Goal: Information Seeking & Learning: Check status

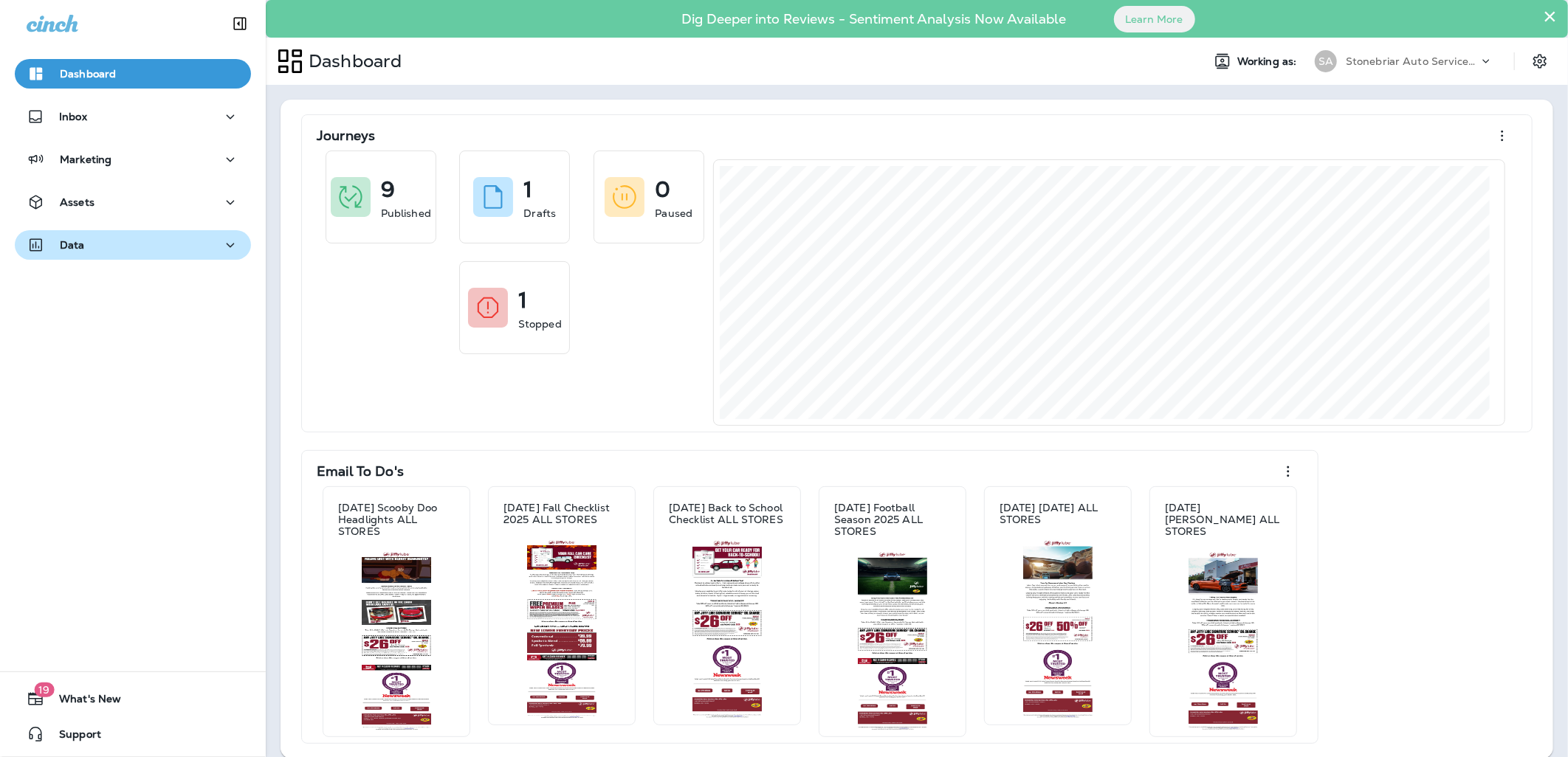
click at [144, 237] on div "Data" at bounding box center [133, 245] width 212 height 18
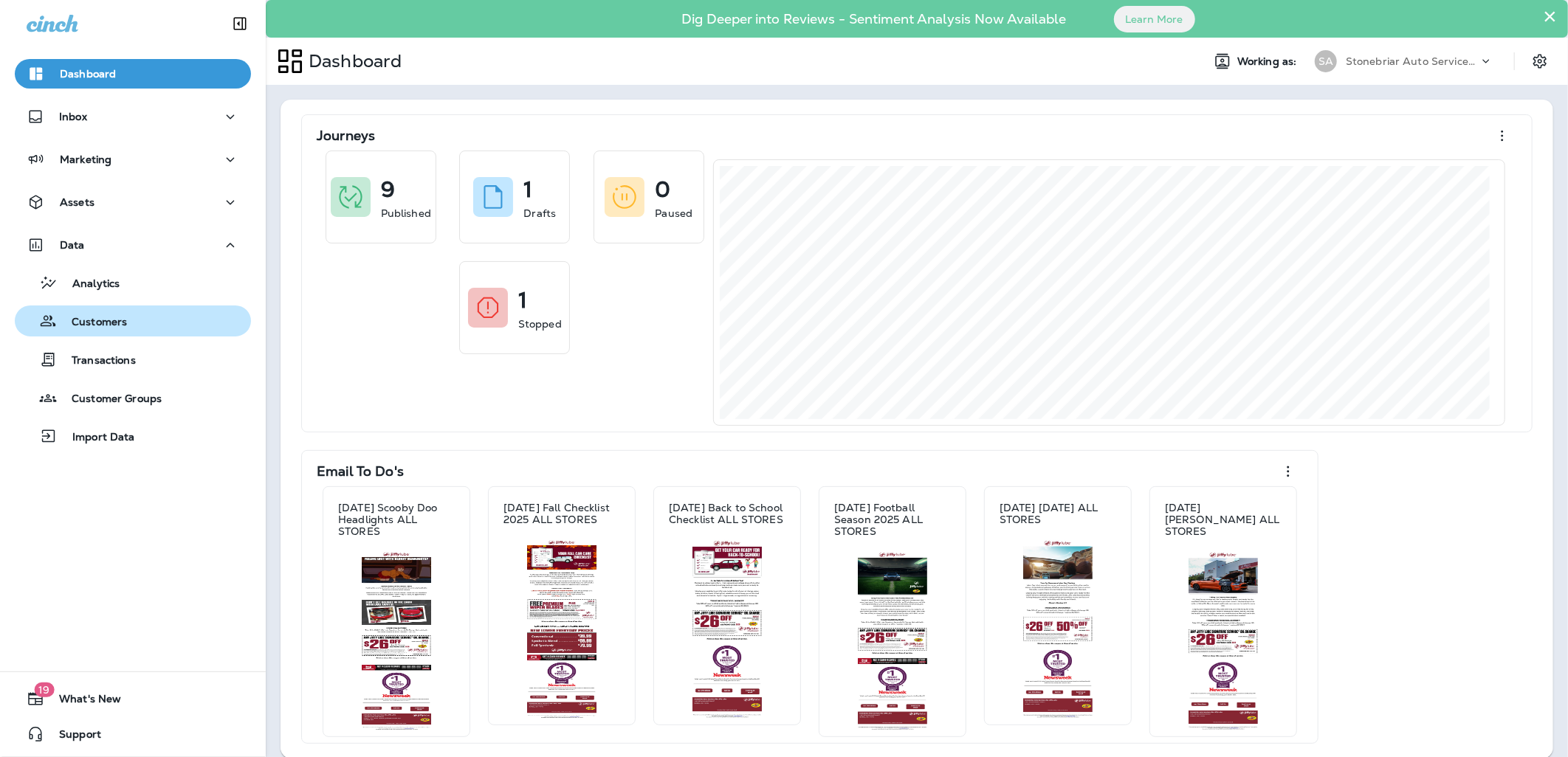
click at [141, 334] on button "Customers" at bounding box center [132, 321] width 236 height 31
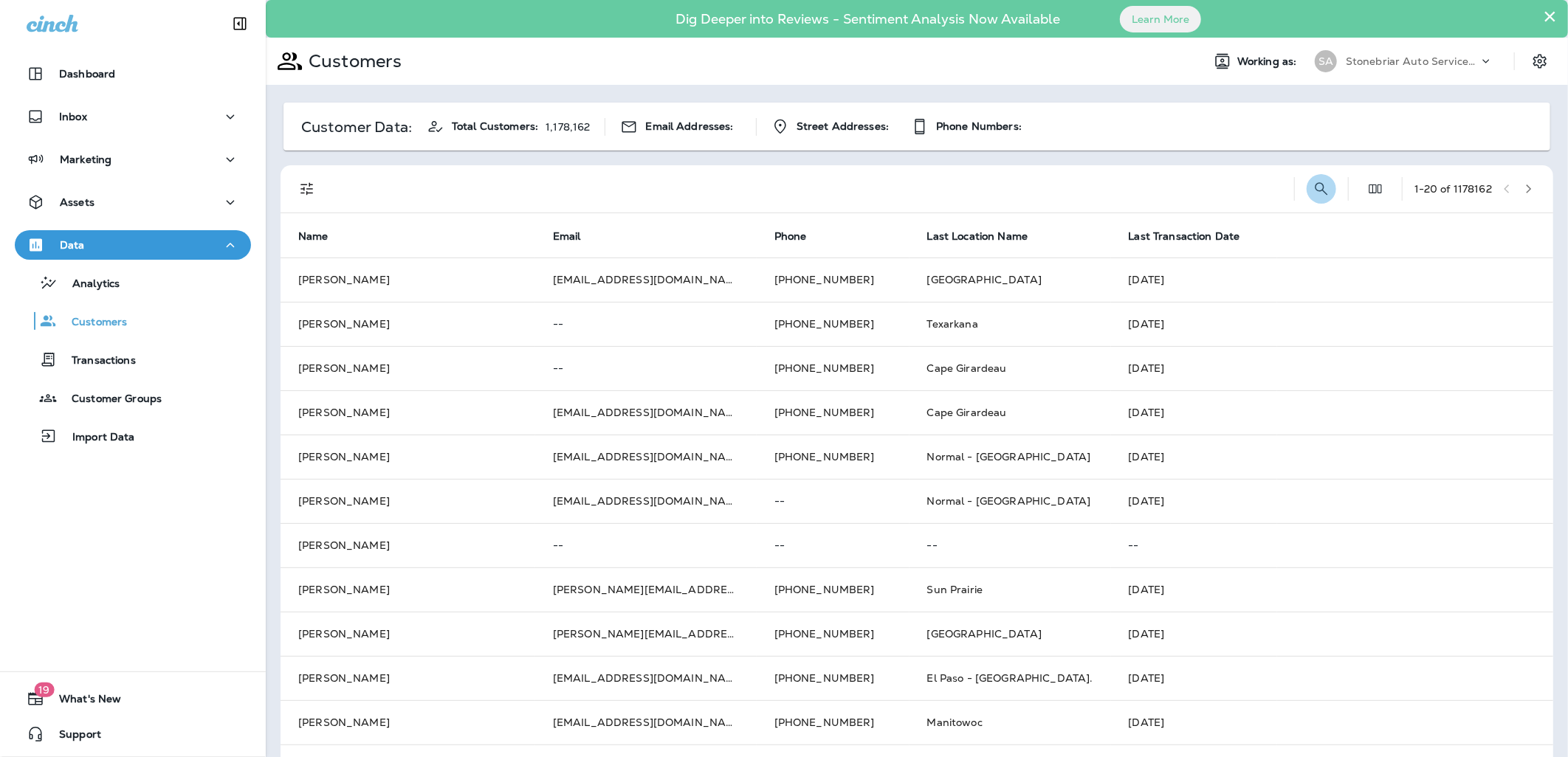
click at [1312, 187] on icon "Search Customers" at bounding box center [1320, 189] width 18 height 18
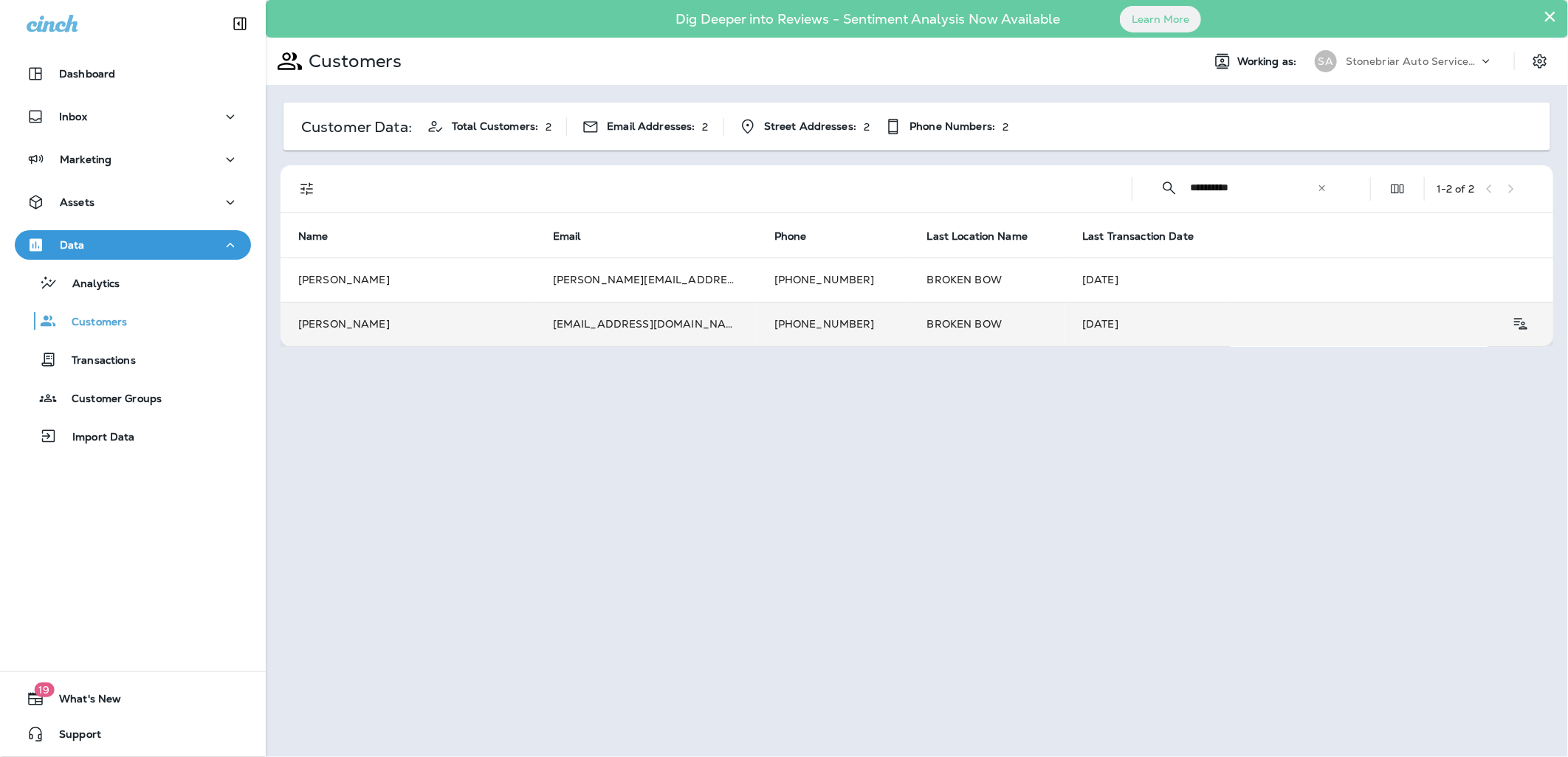
type input "**********"
click at [608, 319] on td "[EMAIL_ADDRESS][DOMAIN_NAME]" at bounding box center [646, 324] width 222 height 44
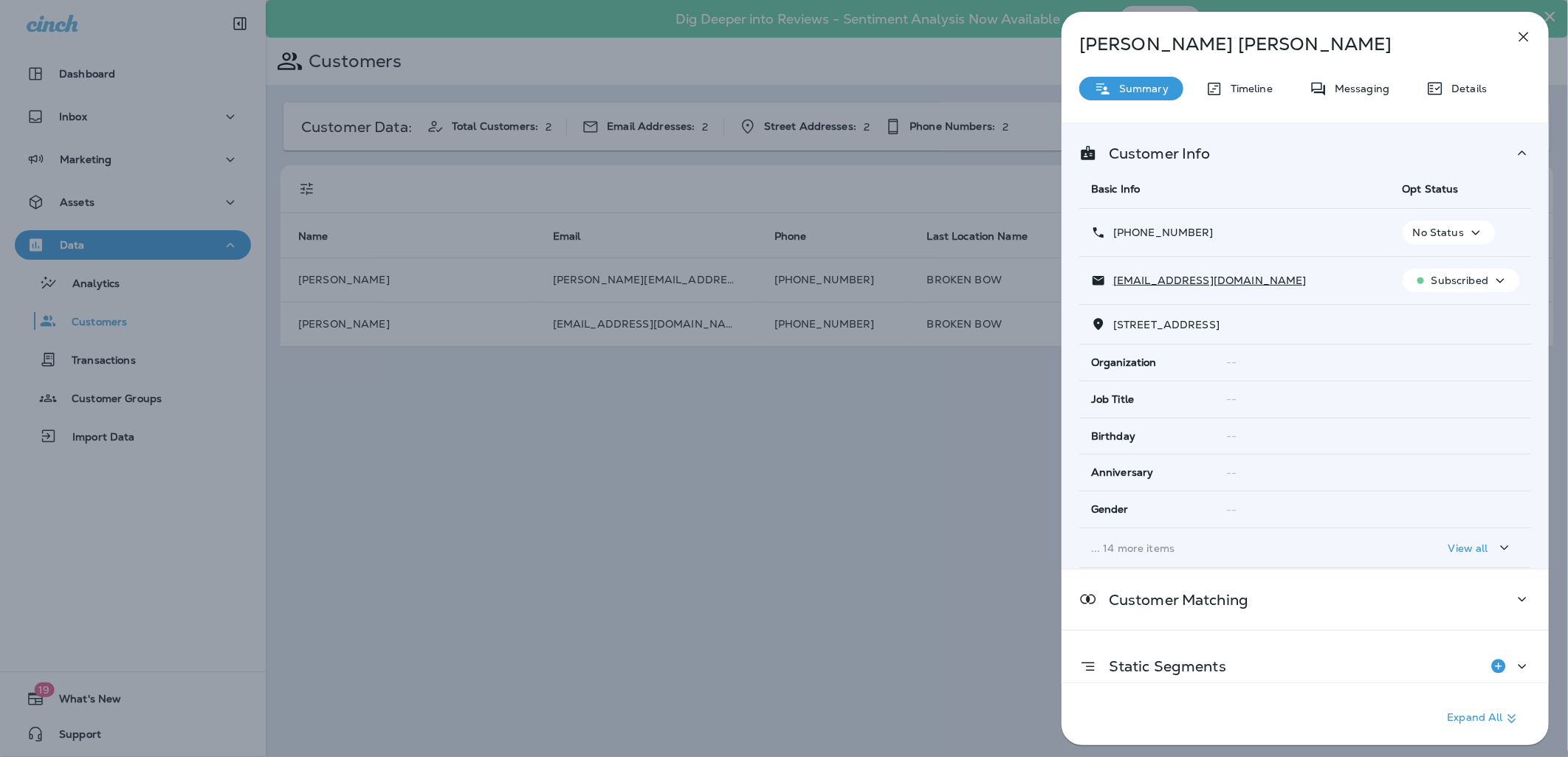
click at [1347, 100] on div "[PERSON_NAME] Summary Timeline Messaging Details Customer Info Basic Info Opt S…" at bounding box center [1305, 383] width 488 height 742
click at [1346, 91] on p "Messaging" at bounding box center [1358, 88] width 62 height 11
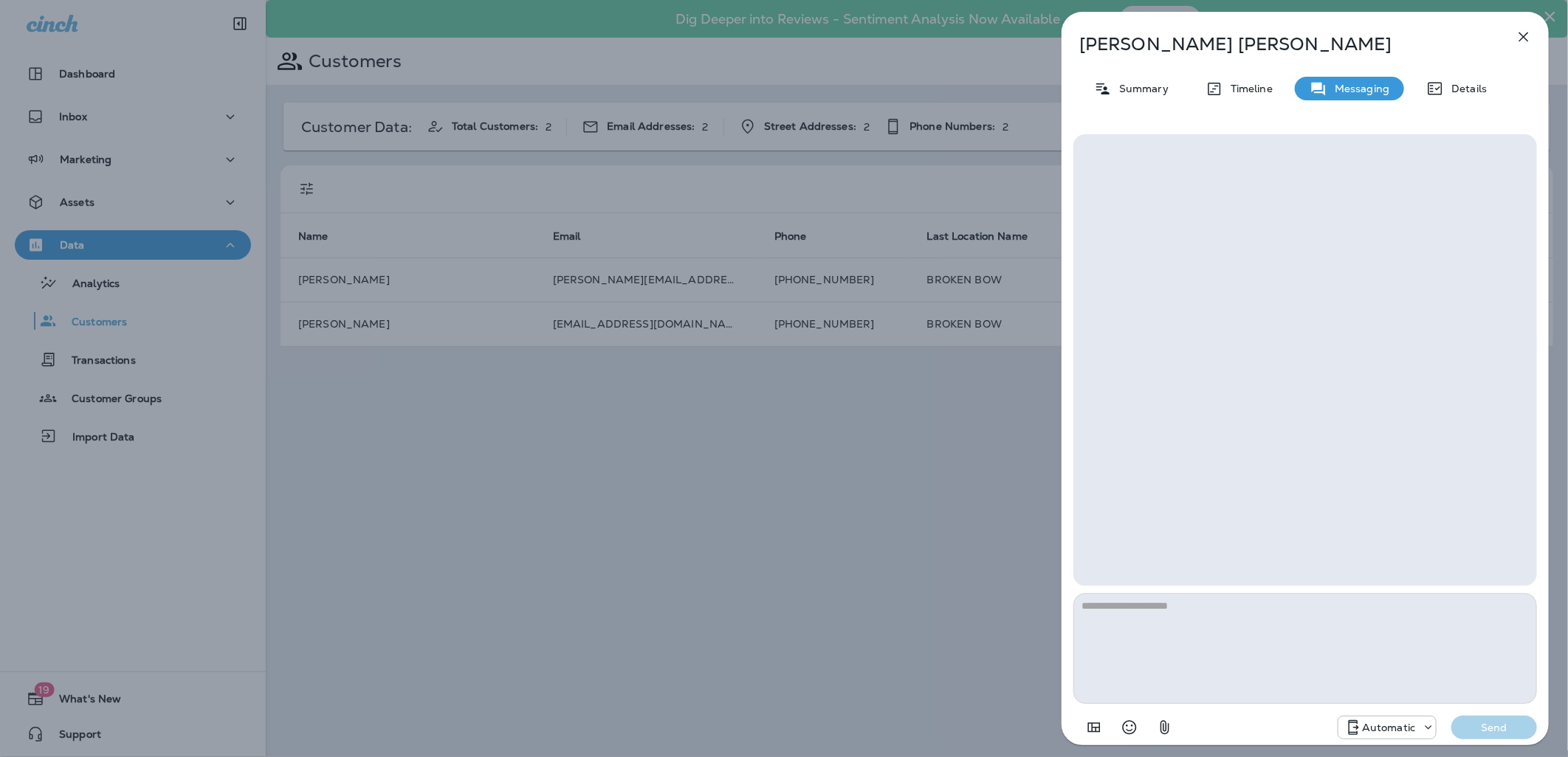
click at [1459, 92] on p "Details" at bounding box center [1465, 88] width 43 height 11
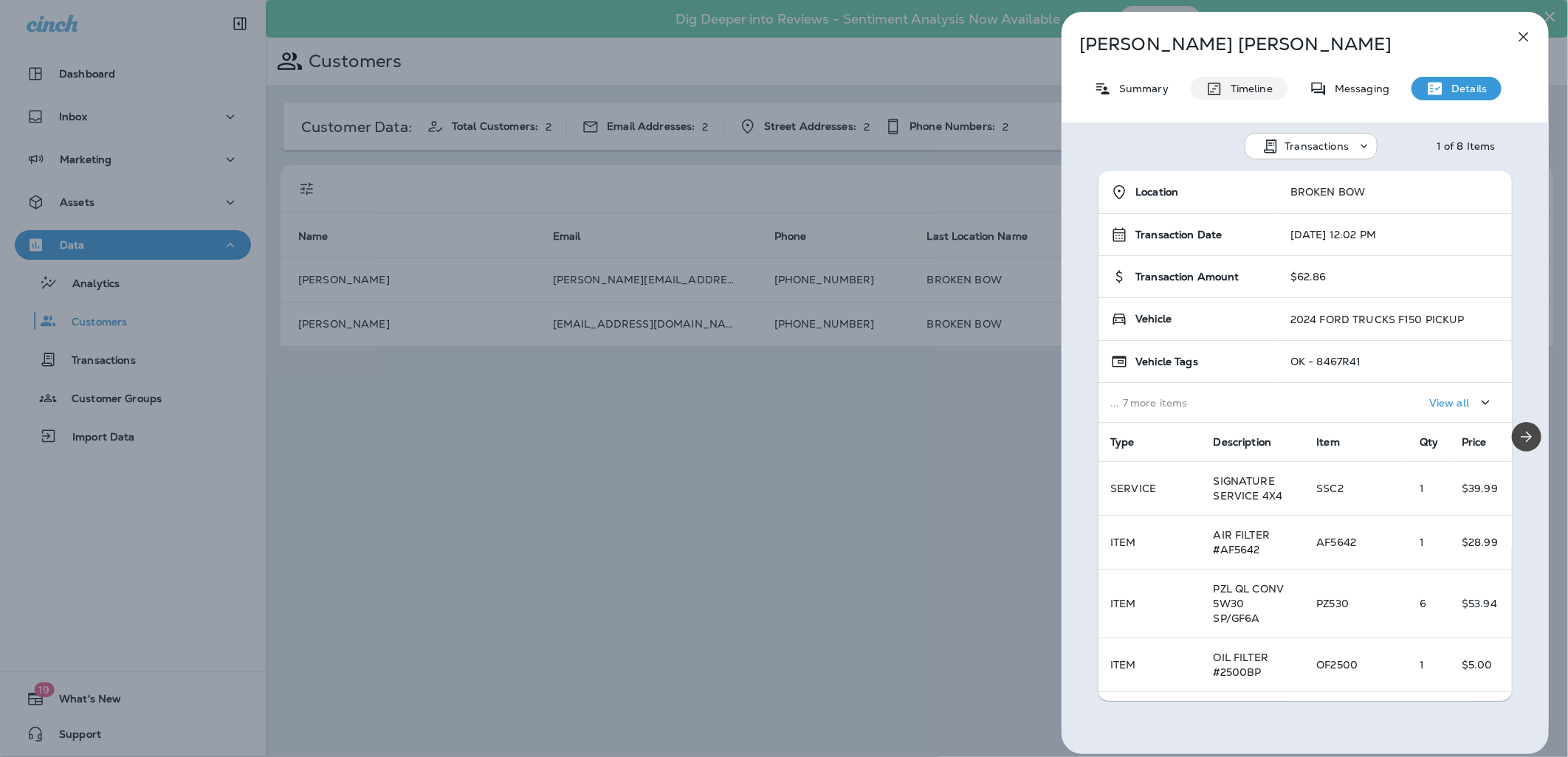
click at [1255, 99] on div "Timeline" at bounding box center [1239, 88] width 97 height 24
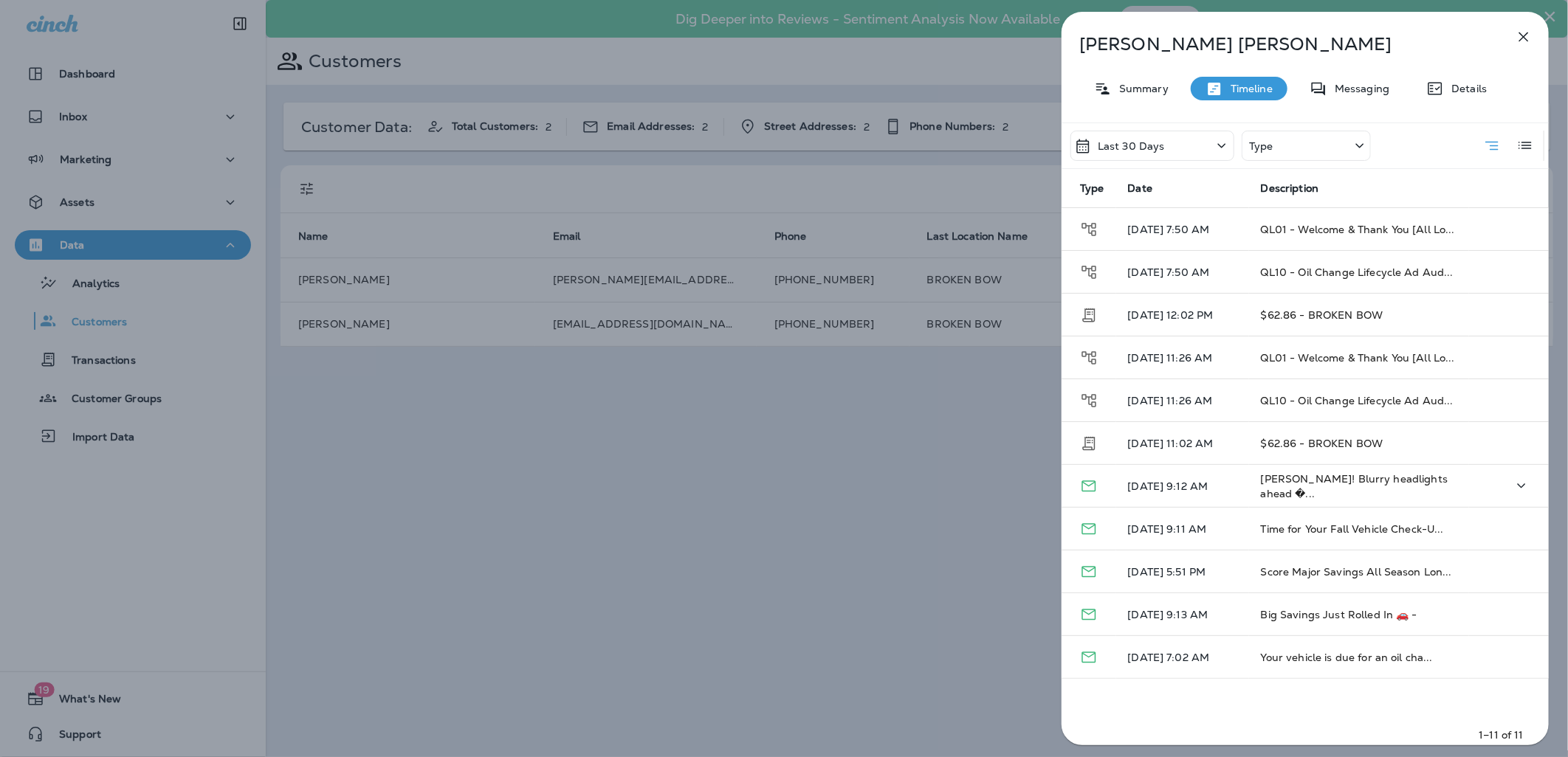
click at [1209, 480] on p "[DATE] 9:12 AM" at bounding box center [1182, 486] width 109 height 11
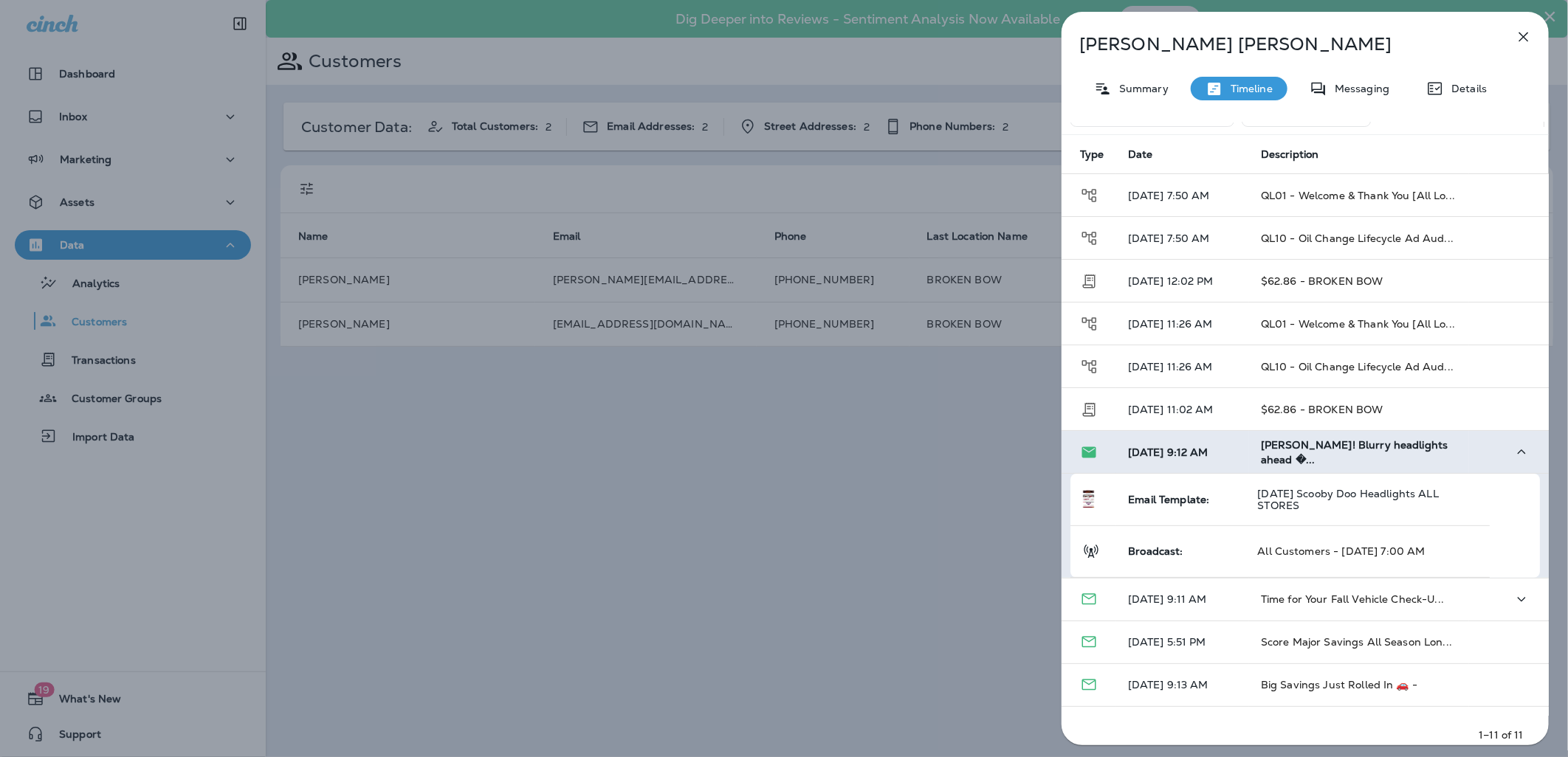
scroll to position [67, 0]
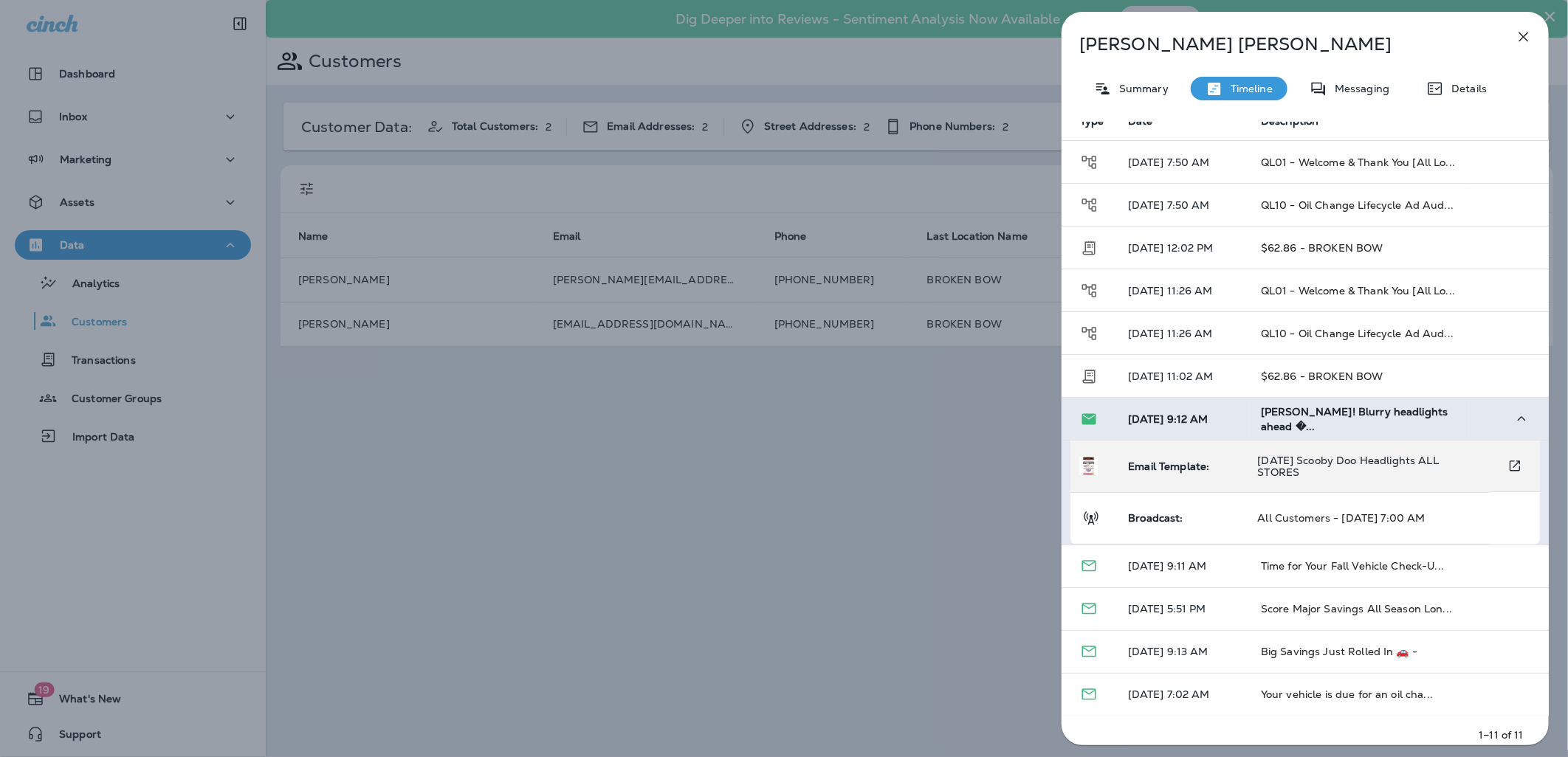
click at [1408, 459] on span "[DATE] Scooby Doo Headlights ALL STORES" at bounding box center [1347, 466] width 181 height 25
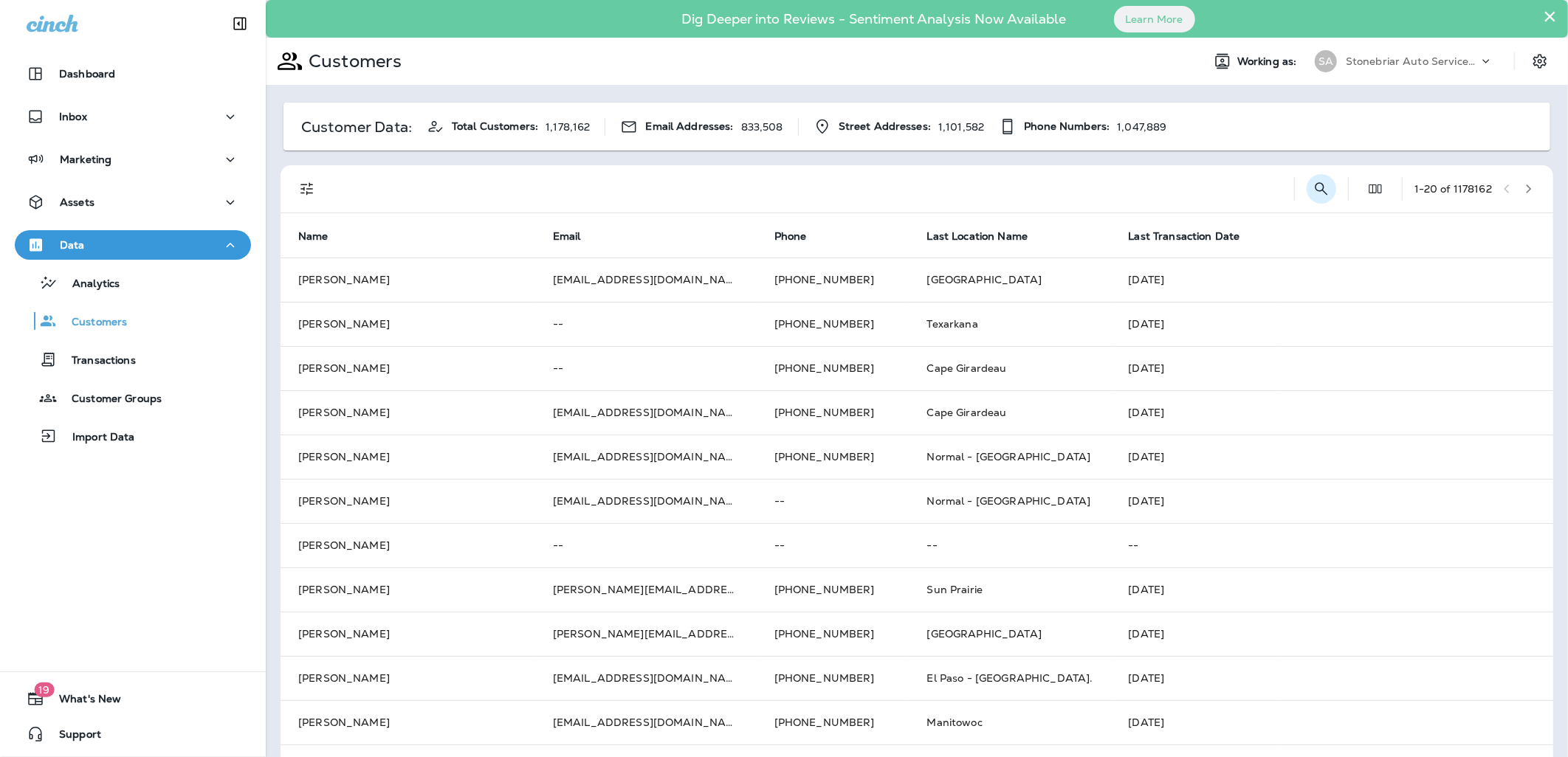
click at [1312, 186] on icon "Search Customers" at bounding box center [1320, 189] width 18 height 18
type input "**********"
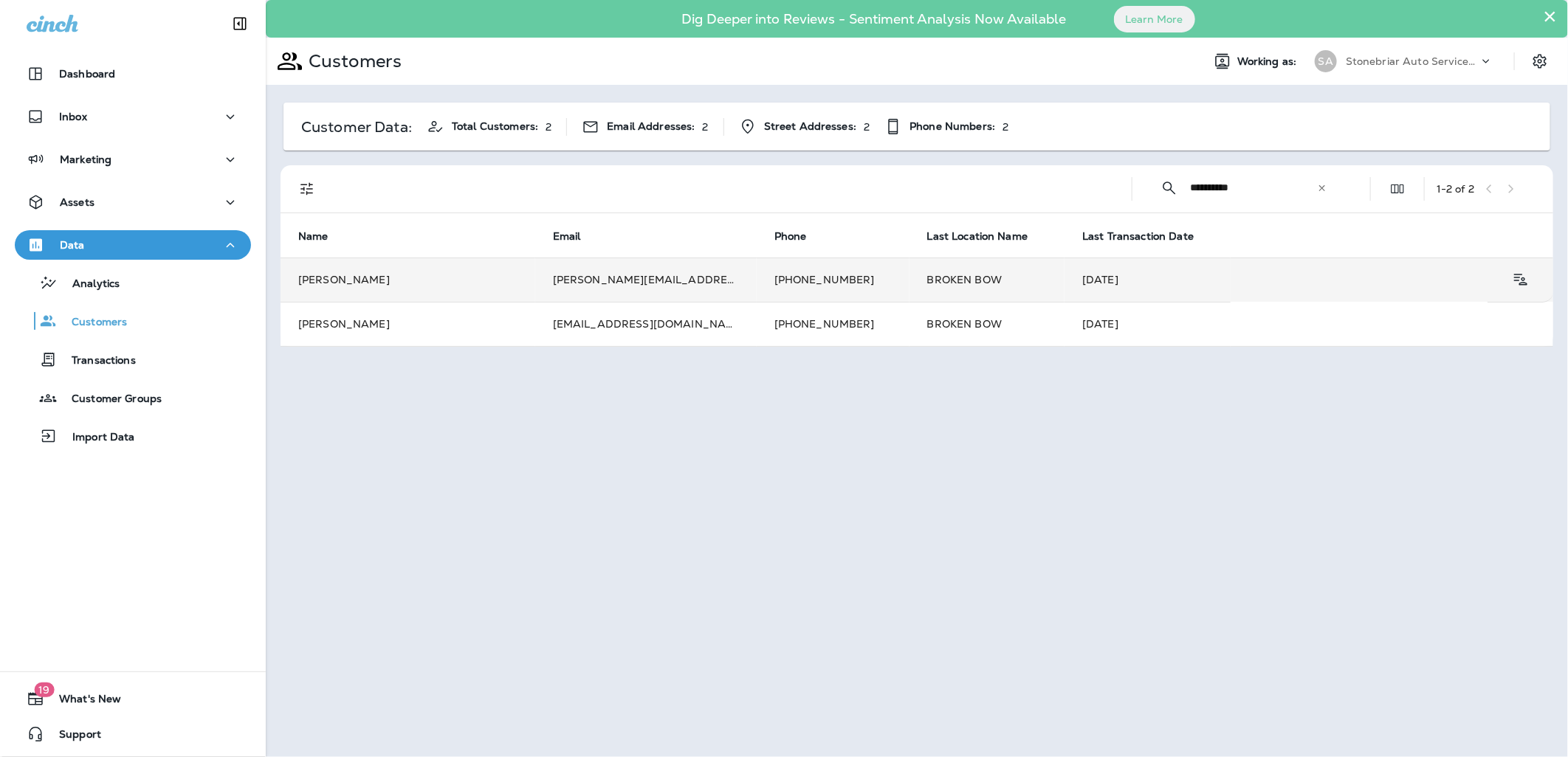
click at [705, 267] on td "[PERSON_NAME][EMAIL_ADDRESS][DOMAIN_NAME]" at bounding box center [646, 280] width 222 height 44
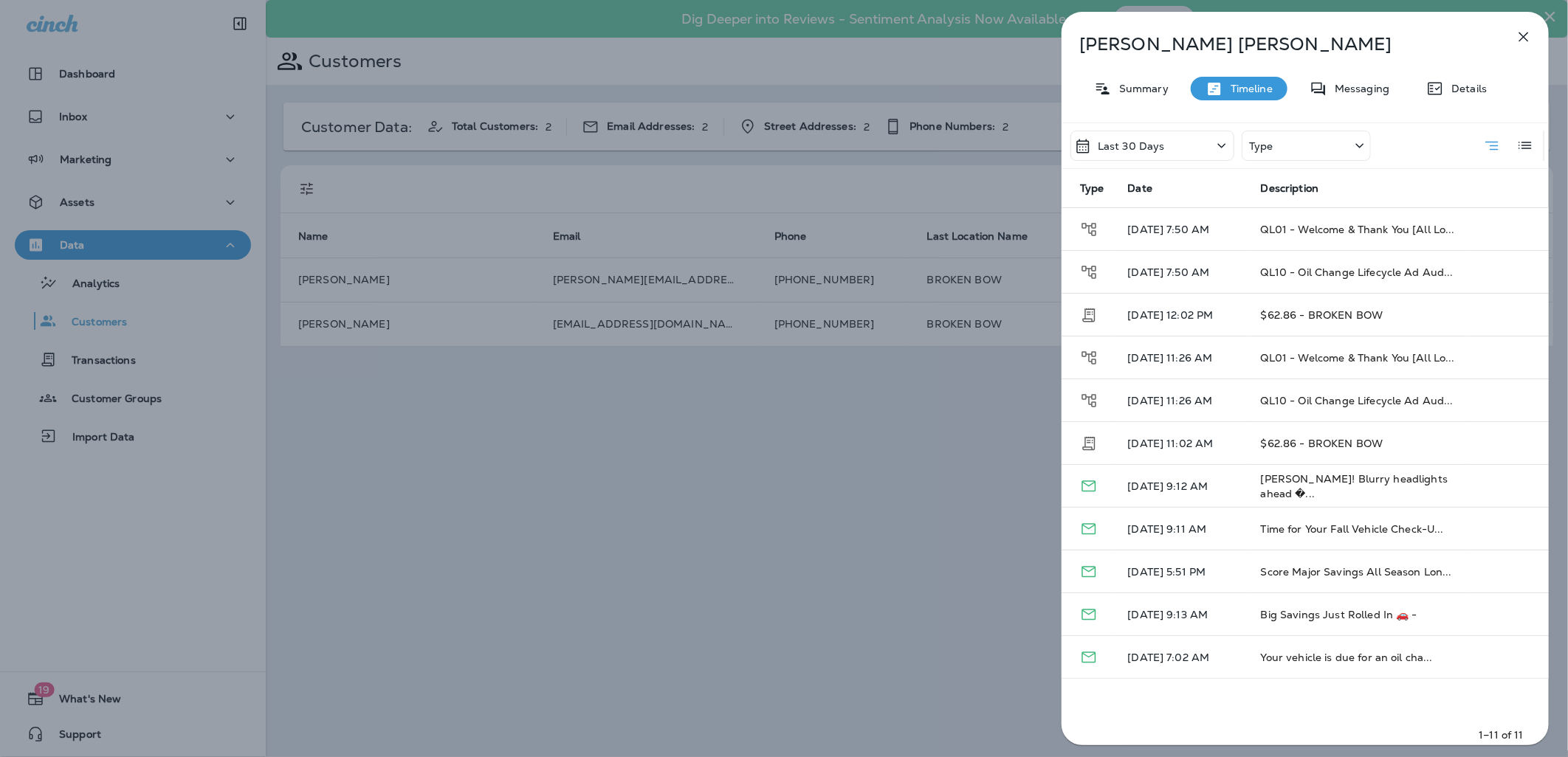
click at [1518, 46] on button "button" at bounding box center [1523, 37] width 30 height 30
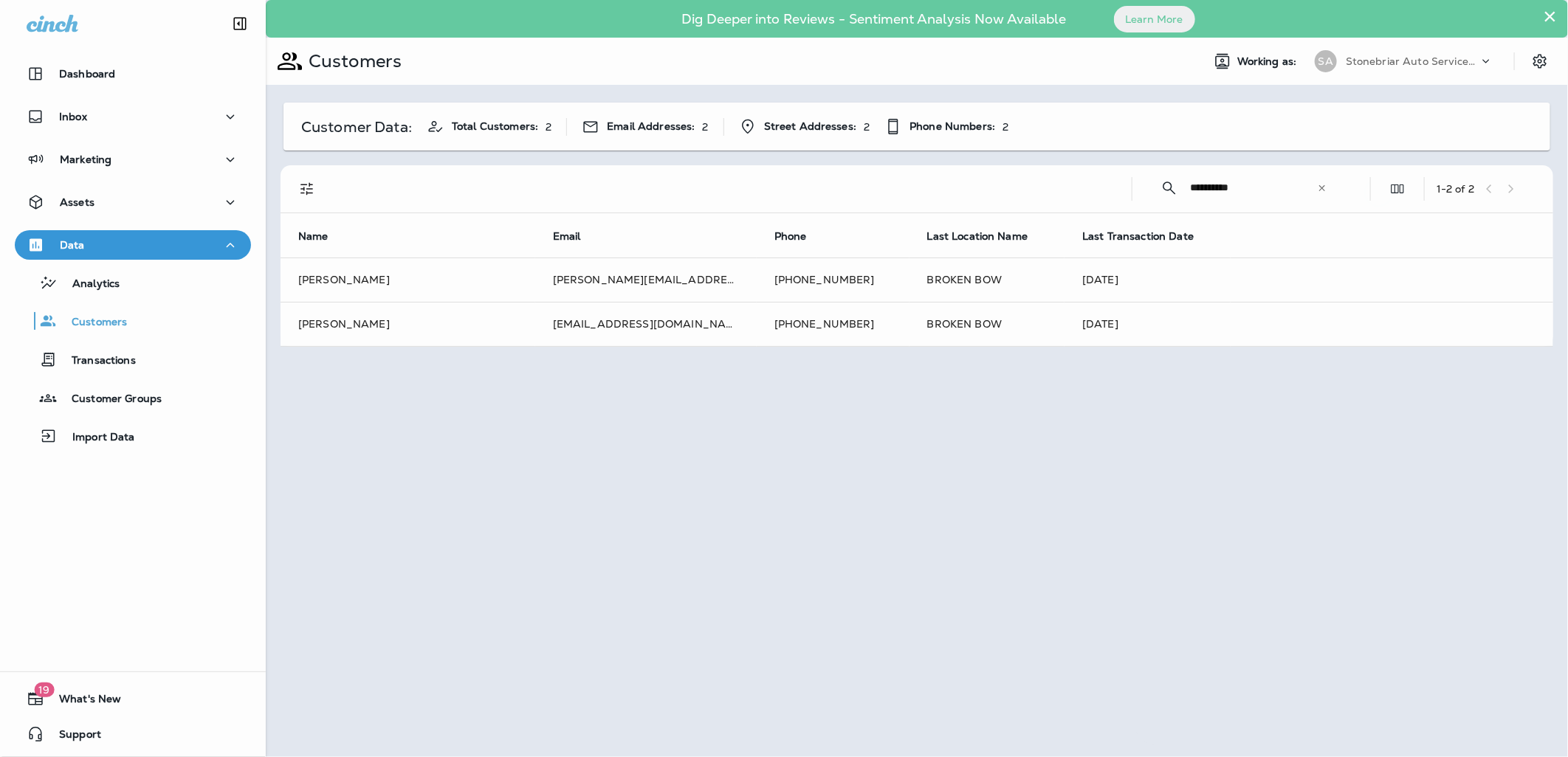
click at [792, 325] on div at bounding box center [784, 378] width 1568 height 757
click at [710, 329] on td "[EMAIL_ADDRESS][DOMAIN_NAME]" at bounding box center [646, 324] width 222 height 44
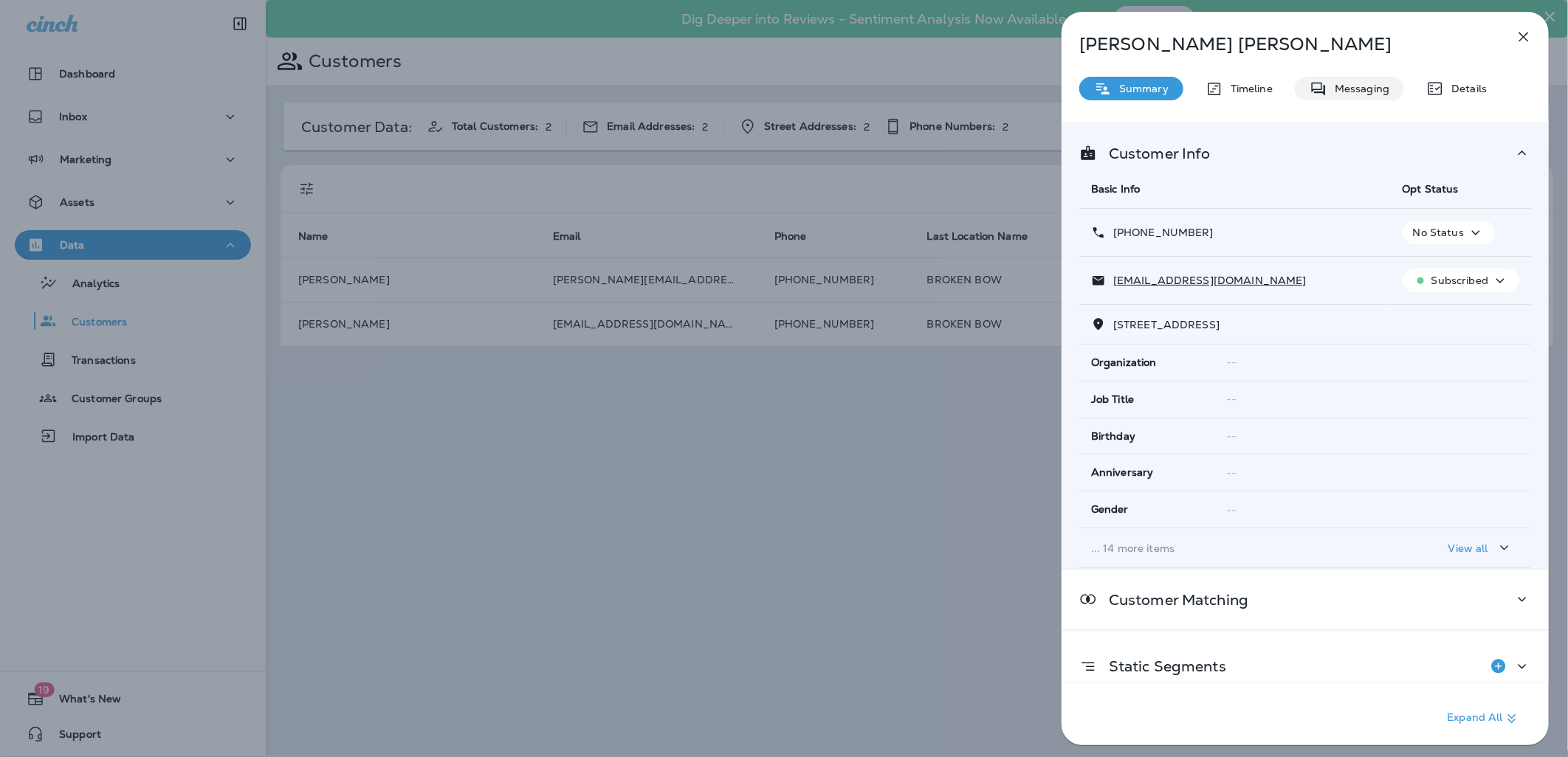
click at [1333, 86] on p "Messaging" at bounding box center [1358, 88] width 62 height 11
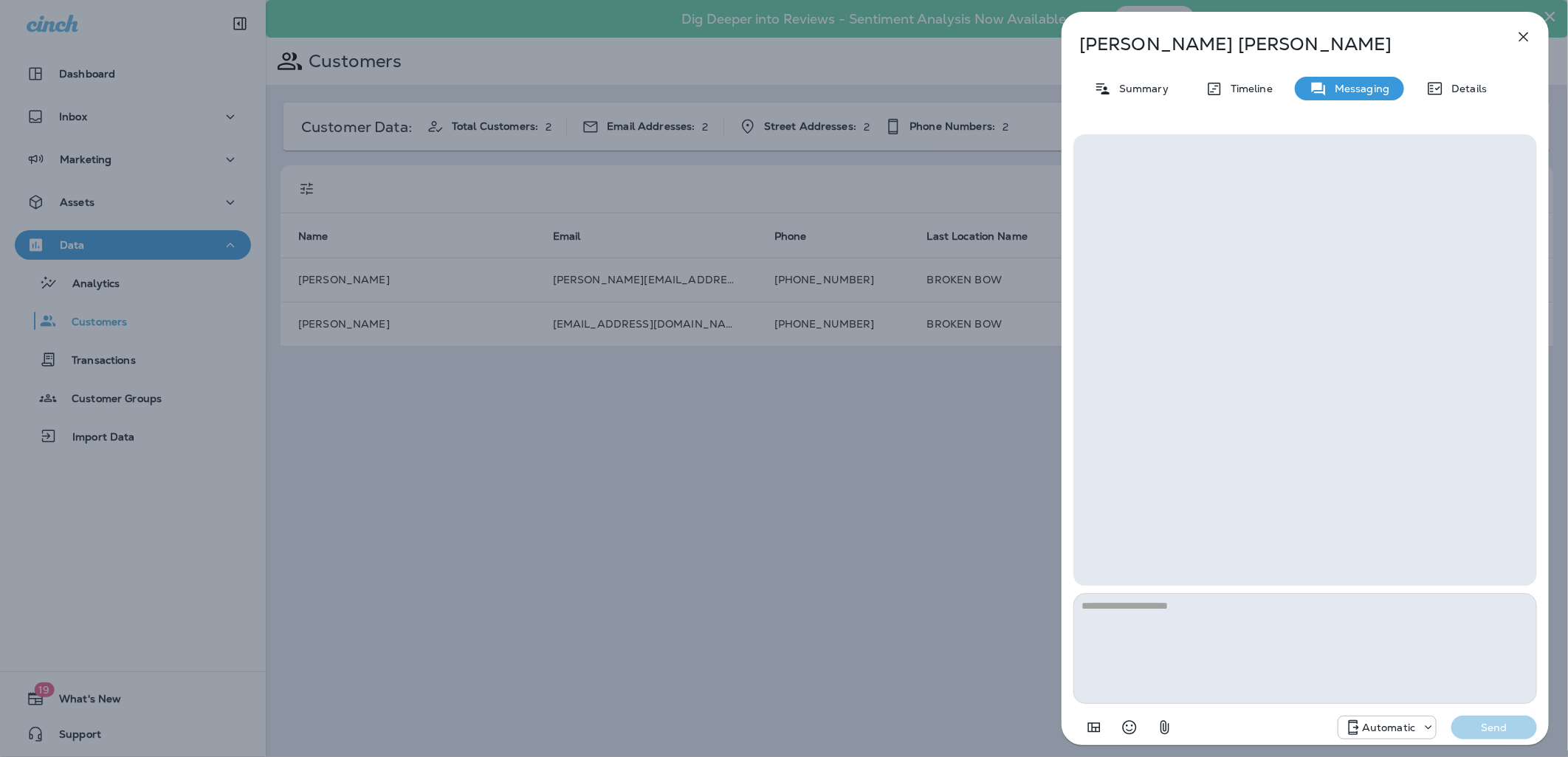
click at [1246, 90] on p "Timeline" at bounding box center [1248, 88] width 50 height 11
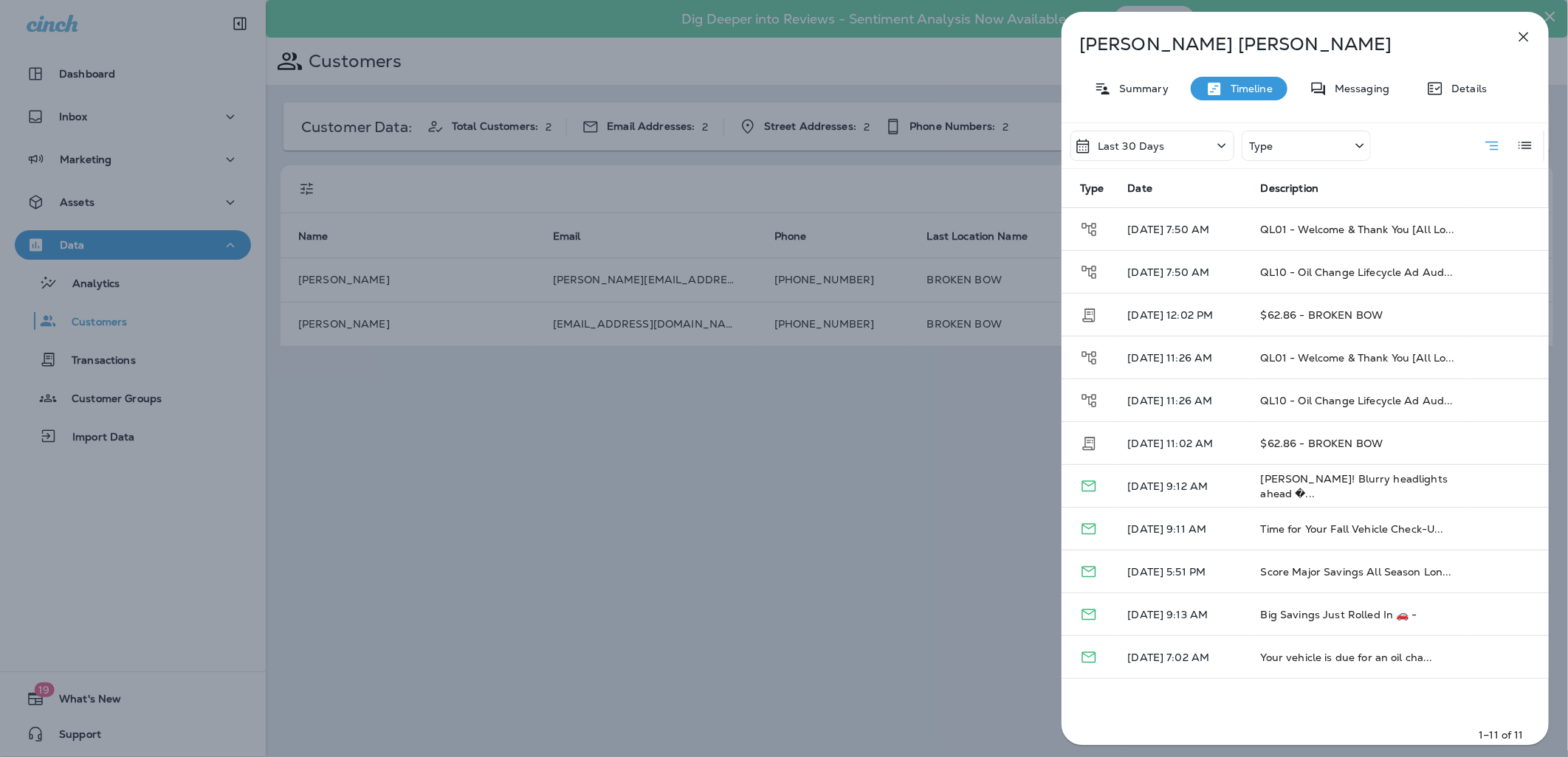
drag, startPoint x: 1014, startPoint y: 539, endPoint x: 1032, endPoint y: 515, distance: 30.0
click at [1014, 539] on div "[PERSON_NAME] Summary Timeline Messaging Details Last 30 Days Type Type Date De…" at bounding box center [784, 378] width 1568 height 757
